Goal: Navigation & Orientation: Find specific page/section

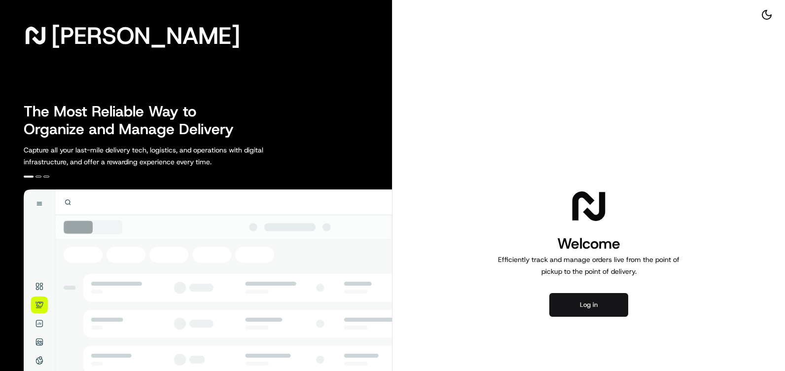
click at [597, 305] on button "Log in" at bounding box center [588, 305] width 79 height 24
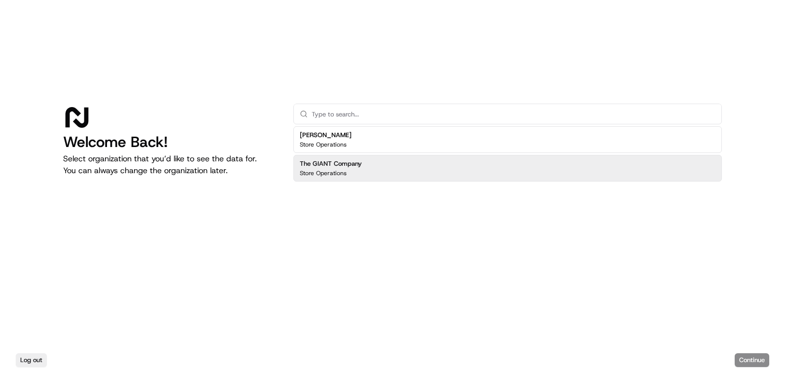
click at [408, 173] on div "The GIANT Company Store Operations" at bounding box center [507, 168] width 428 height 27
click at [750, 365] on button "Continue" at bounding box center [751, 360] width 34 height 14
